Goal: Information Seeking & Learning: Learn about a topic

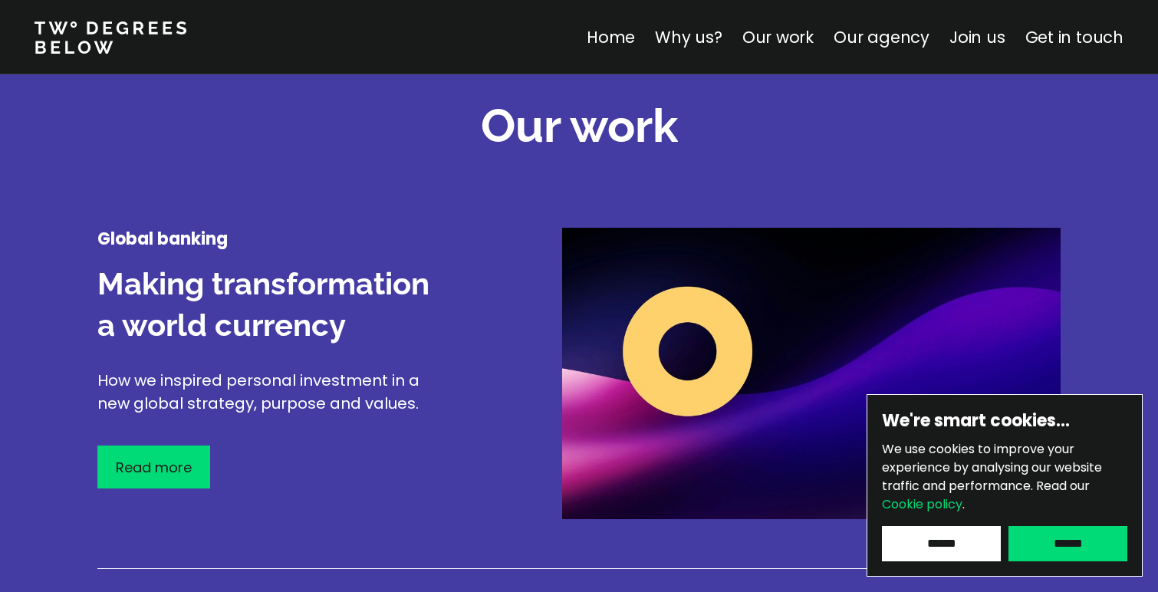
scroll to position [1998, 0]
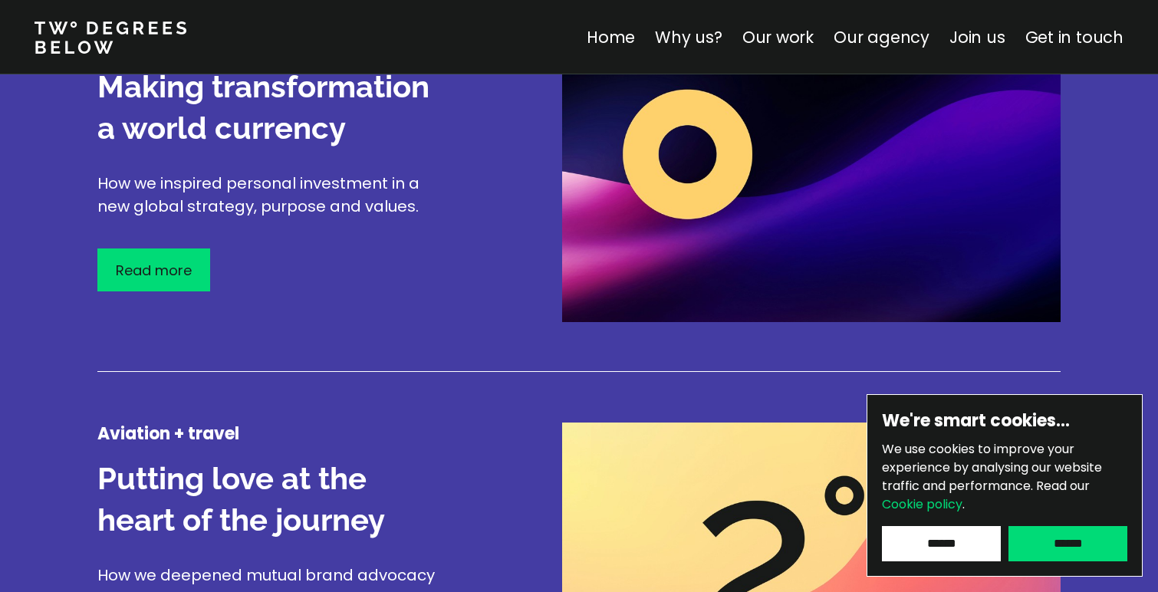
click at [1071, 567] on div "We're smart cookies… We use cookies to improve your experience by analysing our…" at bounding box center [1005, 485] width 276 height 183
click at [1071, 554] on input "******" at bounding box center [1067, 543] width 119 height 35
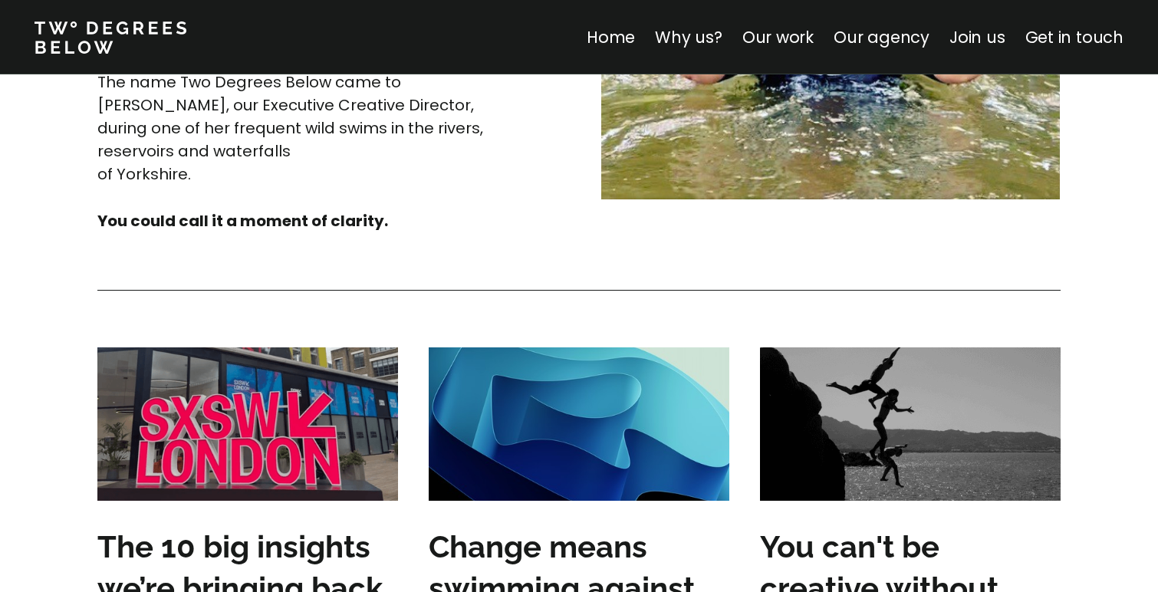
scroll to position [4579, 0]
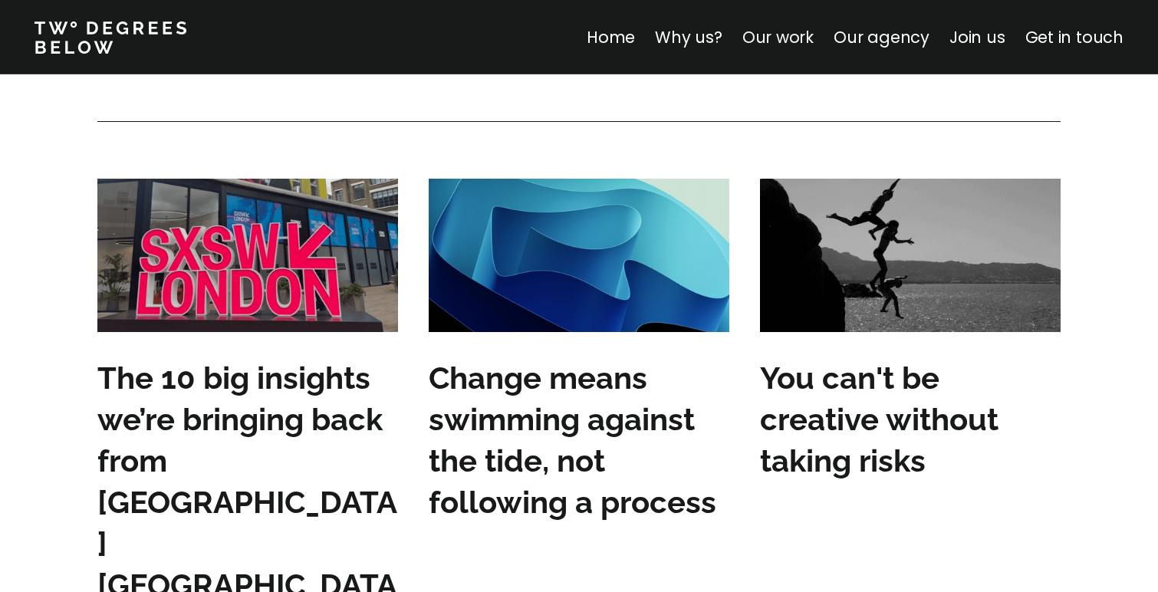
click at [808, 36] on link "Our work" at bounding box center [777, 37] width 71 height 22
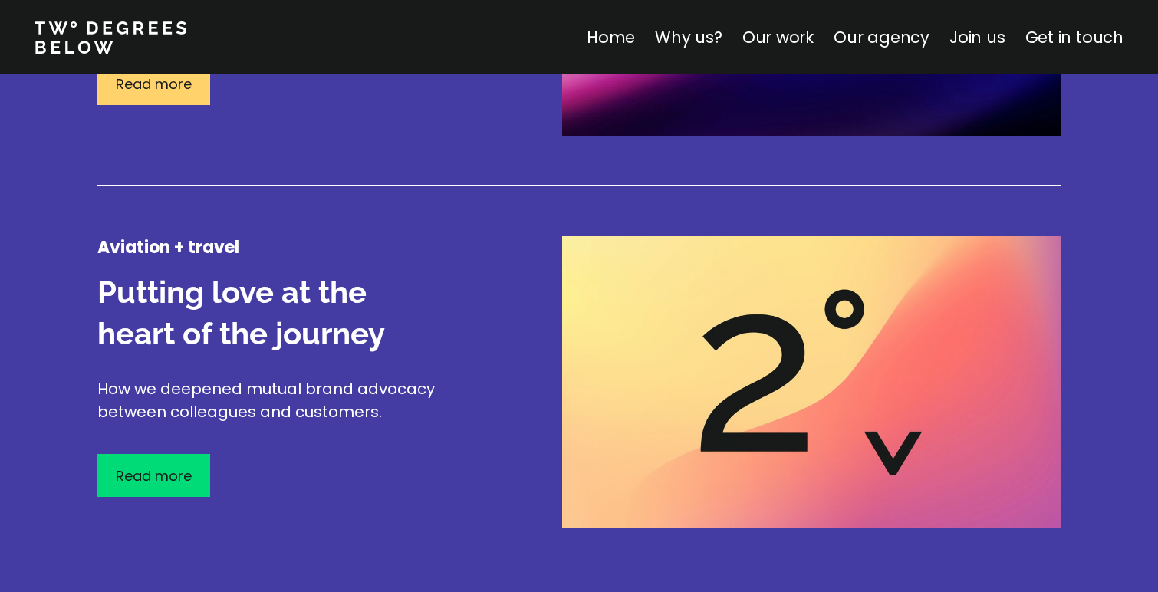
scroll to position [2254, 0]
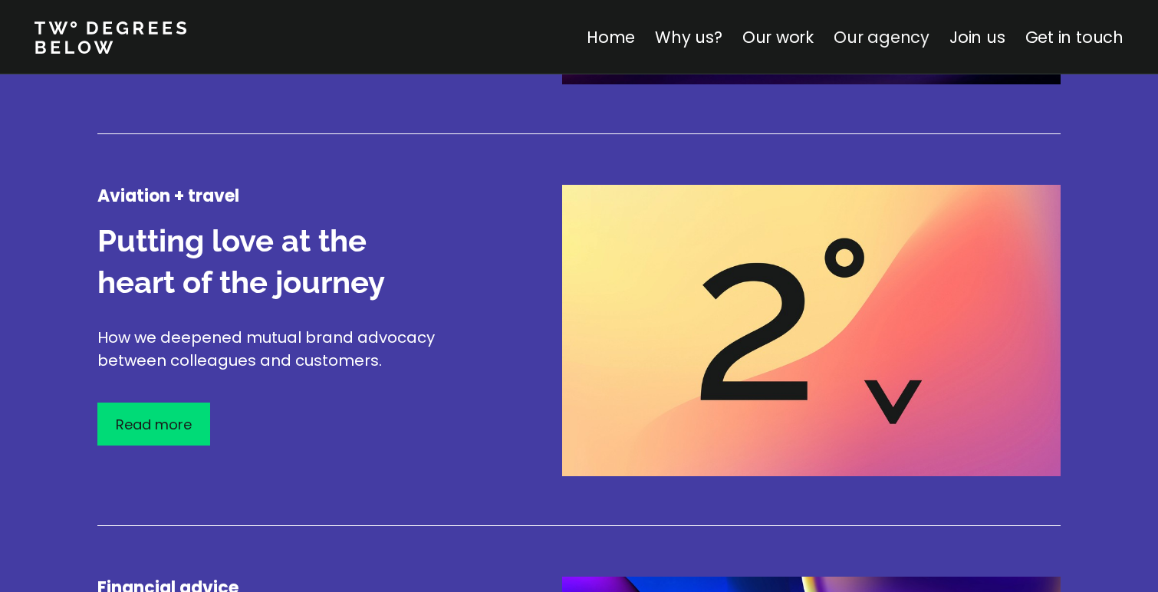
click at [910, 28] on link "Our agency" at bounding box center [882, 37] width 96 height 22
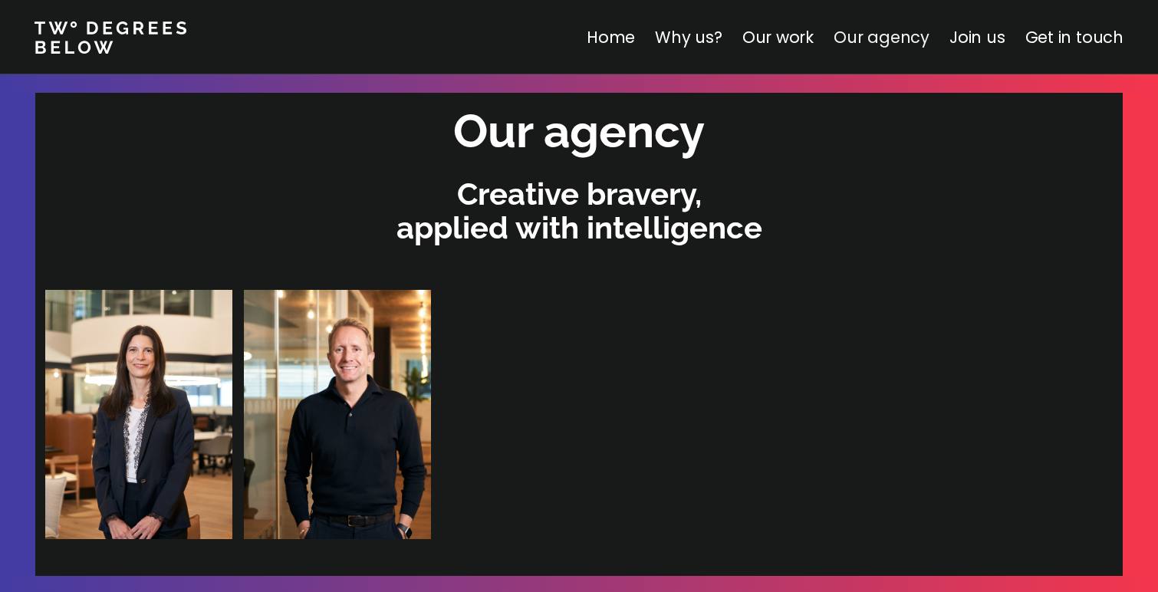
scroll to position [3258, 0]
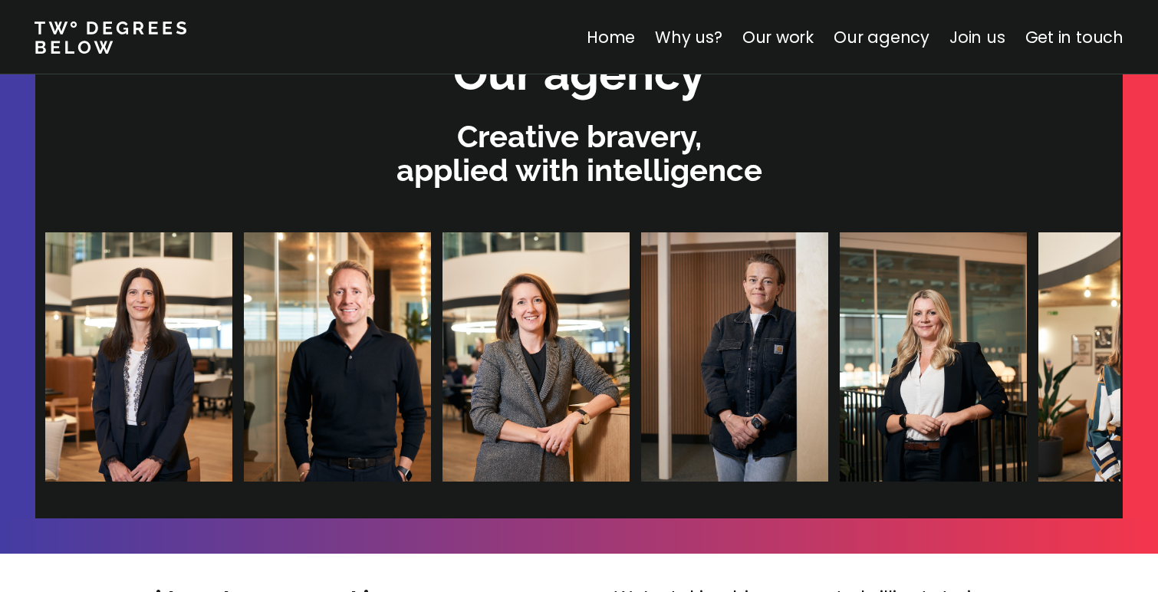
click at [982, 43] on link "Join us" at bounding box center [977, 37] width 56 height 22
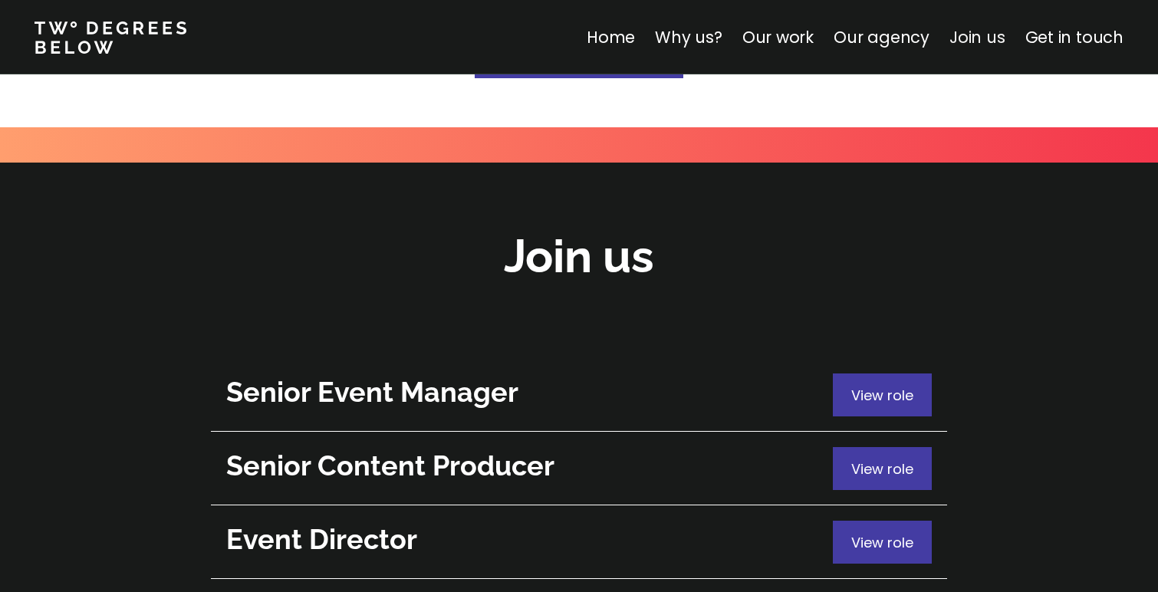
scroll to position [5443, 0]
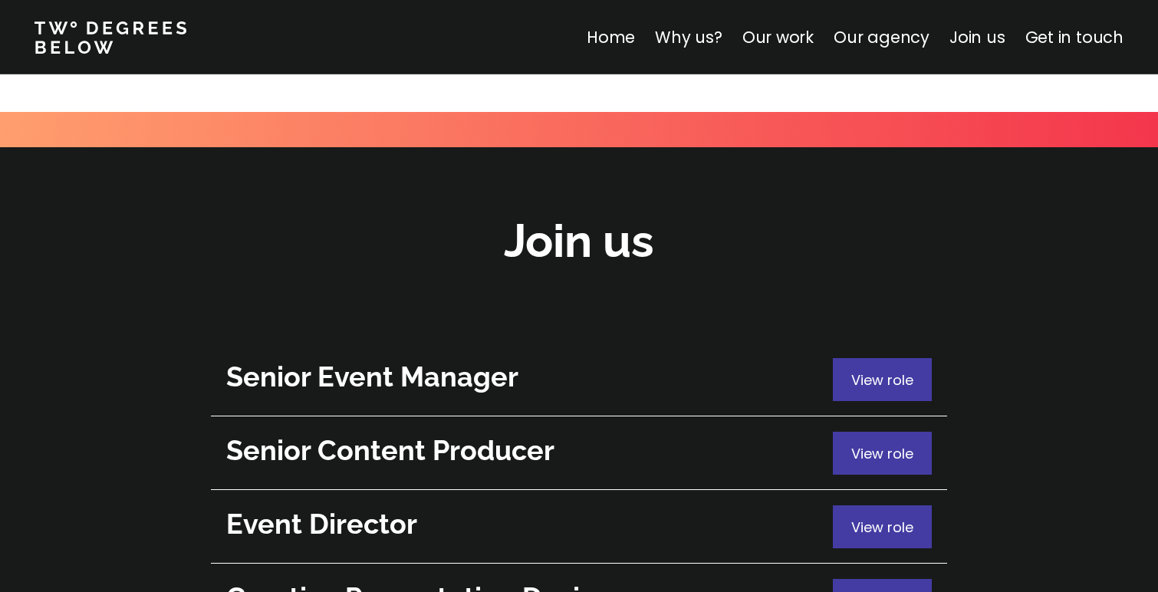
click at [509, 358] on h2 "Senior Event Manager" at bounding box center [525, 377] width 599 height 38
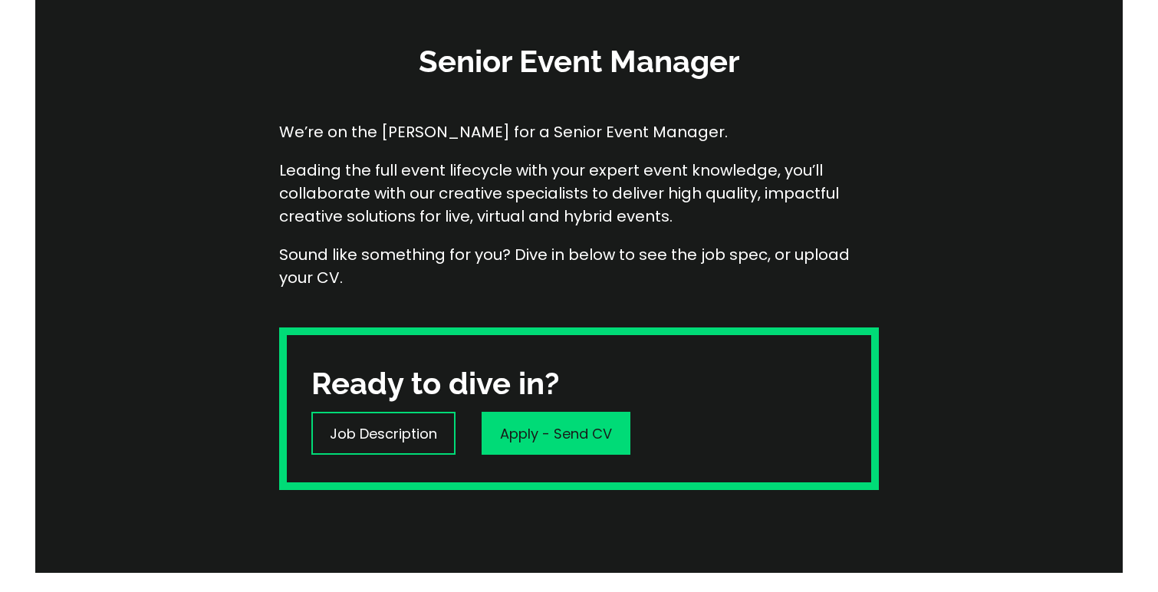
scroll to position [321, 0]
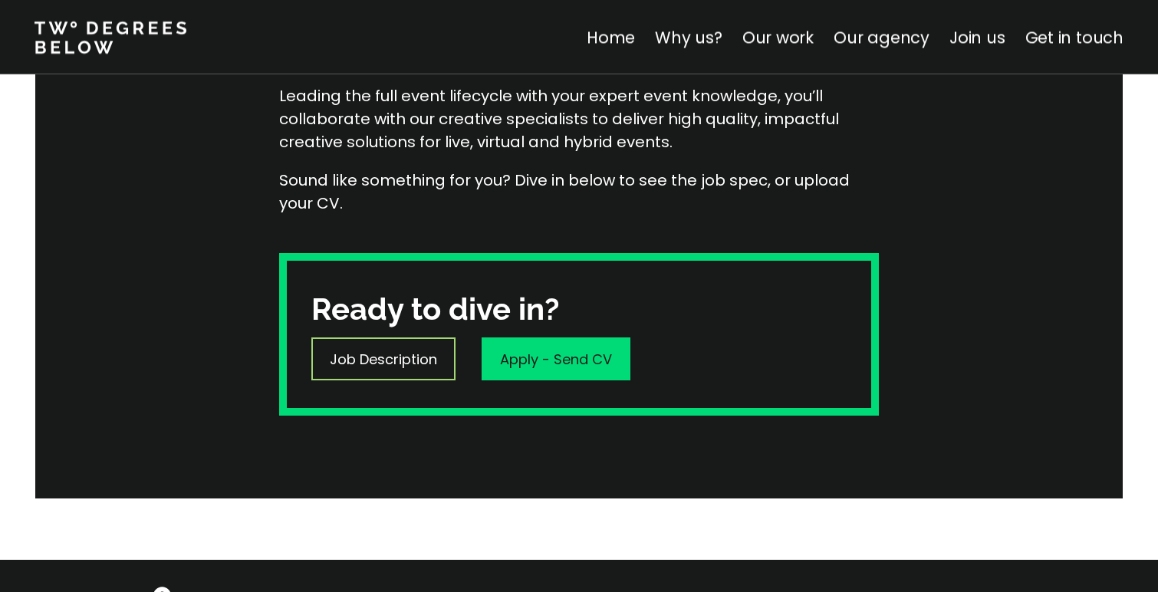
click at [420, 369] on div "Job Description" at bounding box center [383, 358] width 144 height 43
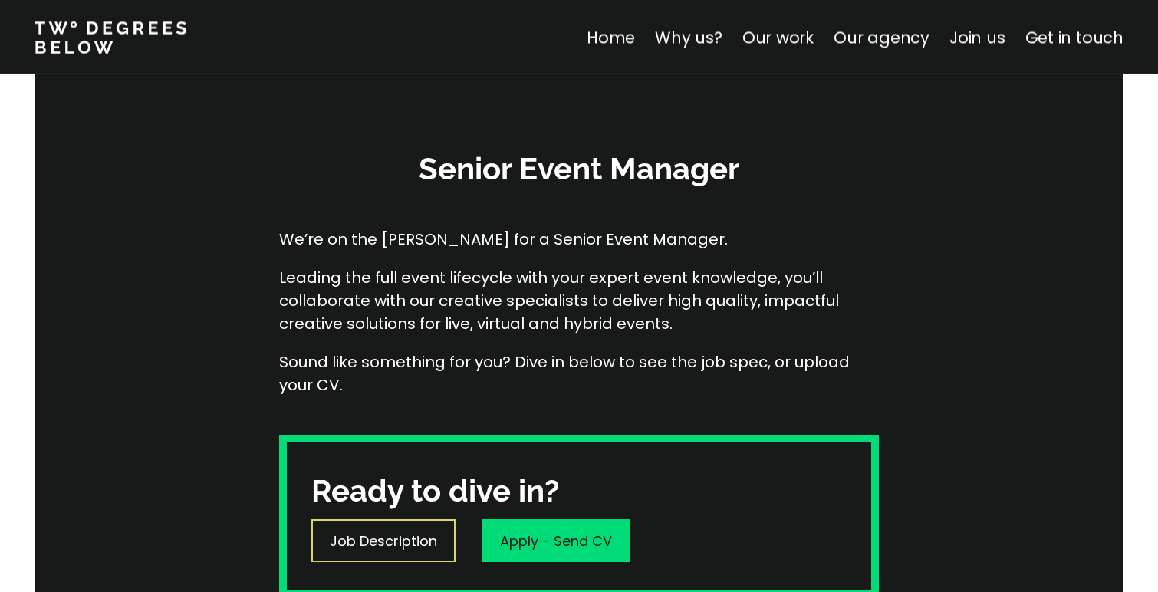
scroll to position [0, 0]
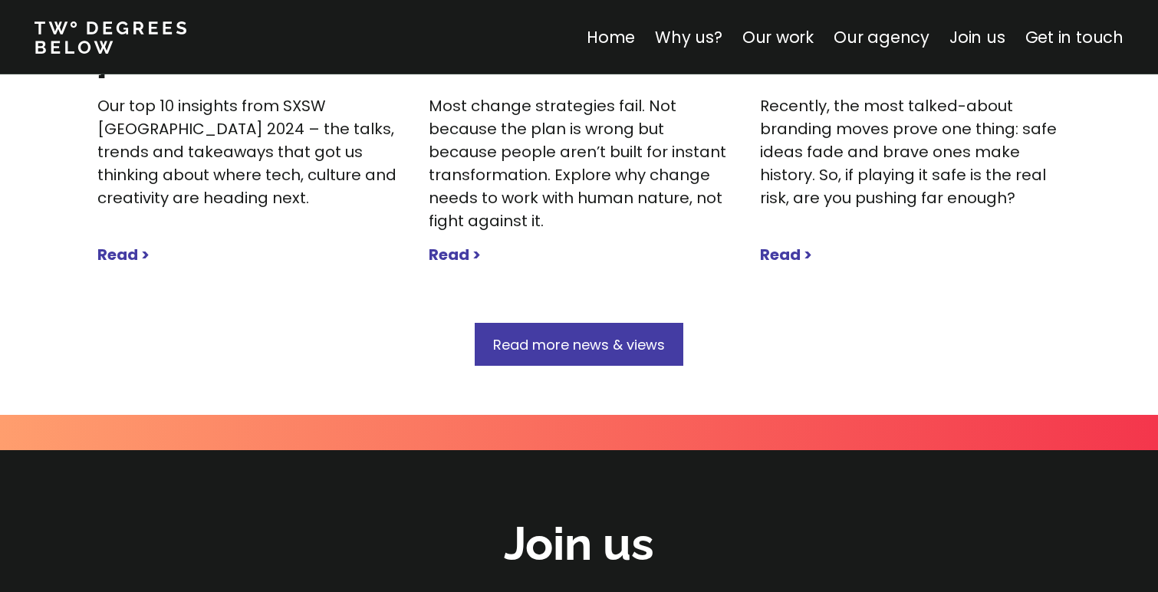
scroll to position [4998, 0]
